Goal: Find specific page/section: Find specific page/section

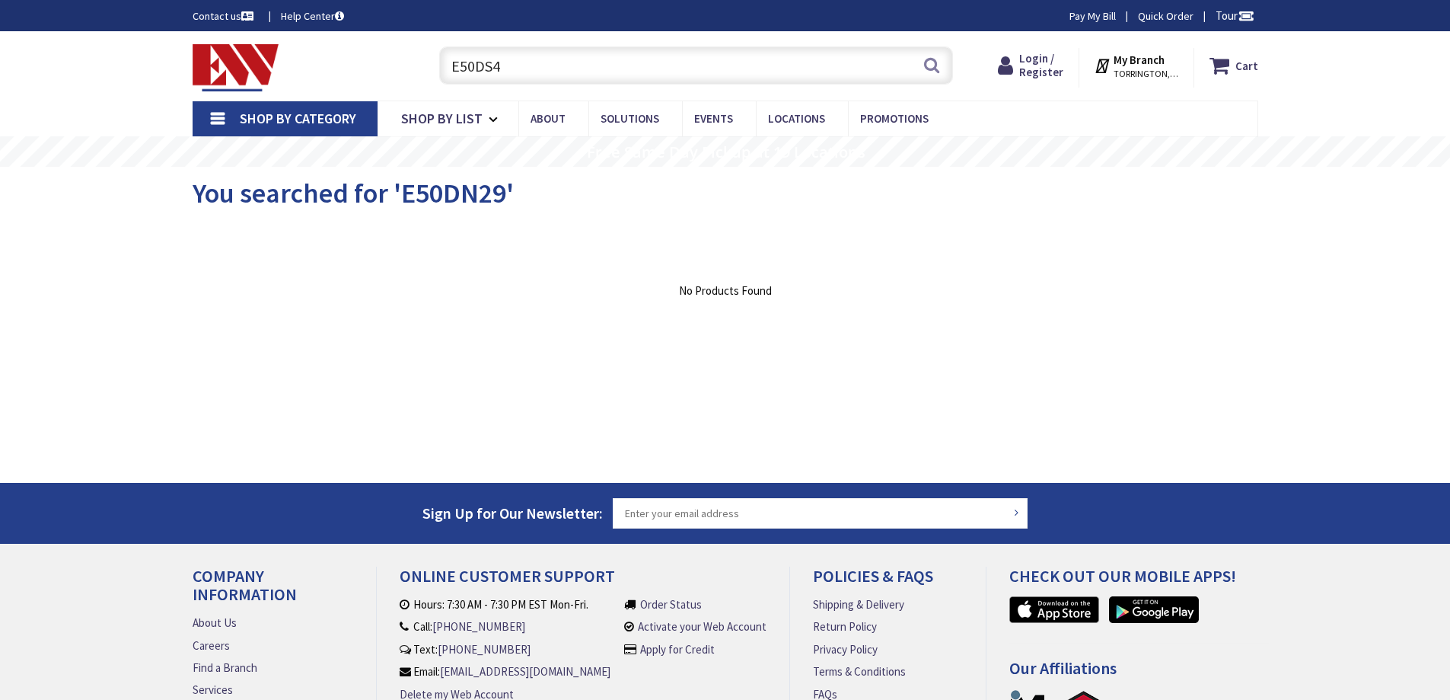
click at [563, 67] on input "E50DS4" at bounding box center [696, 65] width 514 height 38
type input "E1049-23"
click at [570, 67] on input "text" at bounding box center [696, 65] width 514 height 38
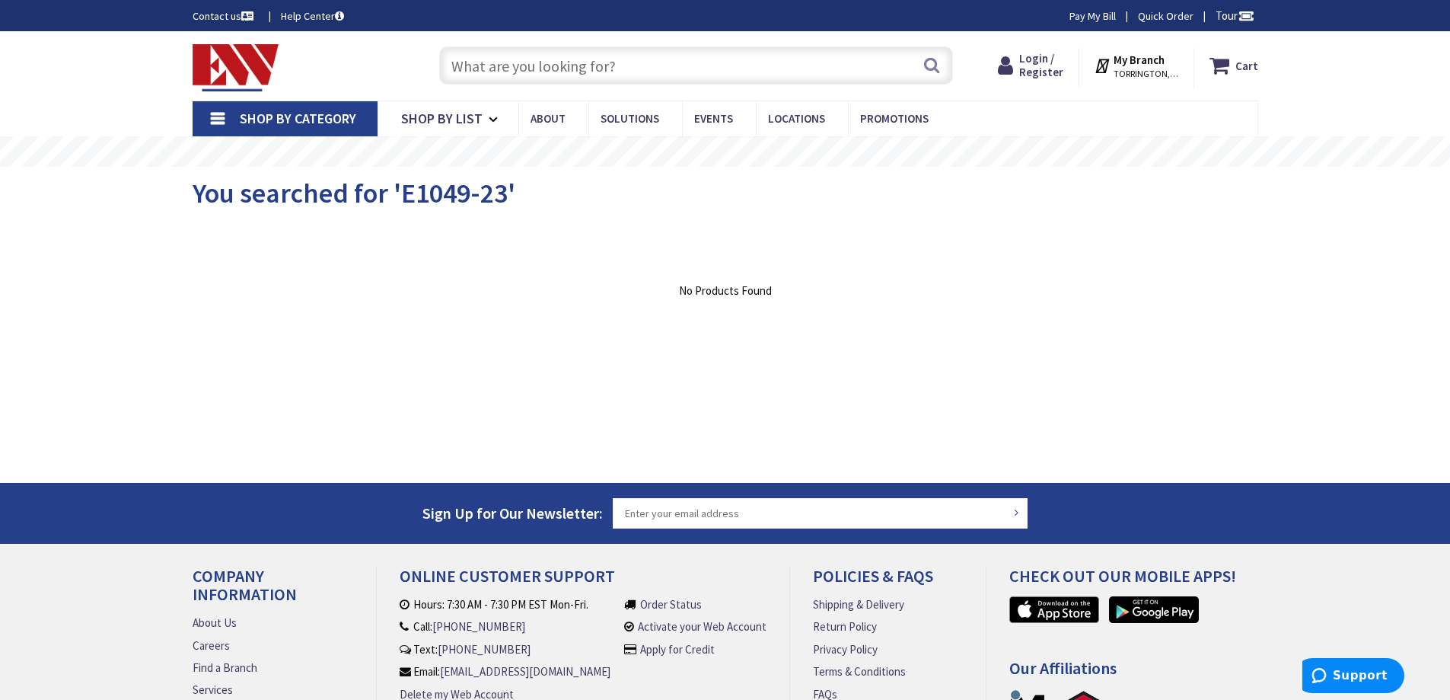
paste input "E1049-72"
type input "E1049-72"
